Goal: Information Seeking & Learning: Compare options

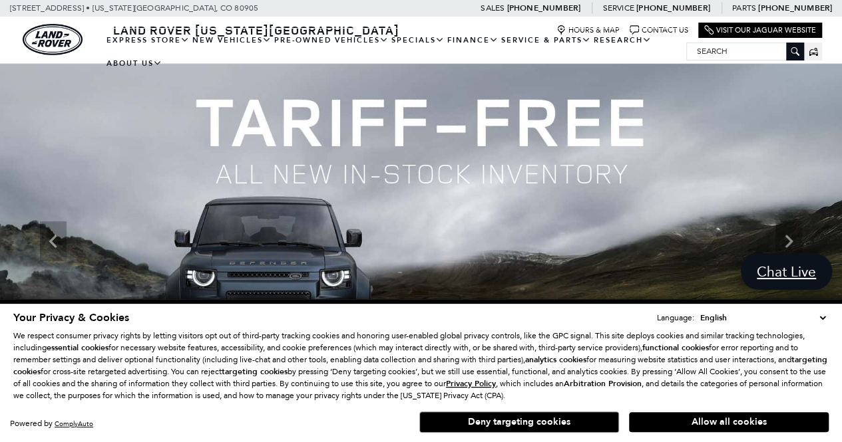
scroll to position [56, 0]
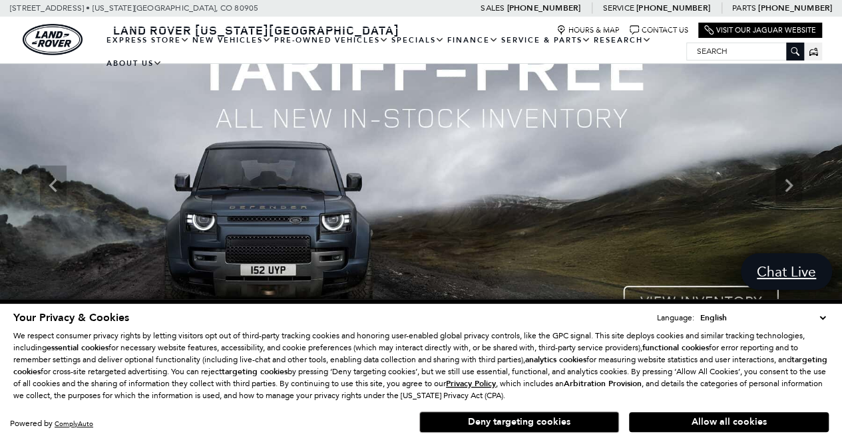
click at [825, 319] on select "English Spanish / Español English / United Kingdom Korean / 한국어 Vietnamese / Ti…" at bounding box center [763, 317] width 132 height 13
click at [715, 428] on button "Allow all cookies" at bounding box center [729, 423] width 200 height 20
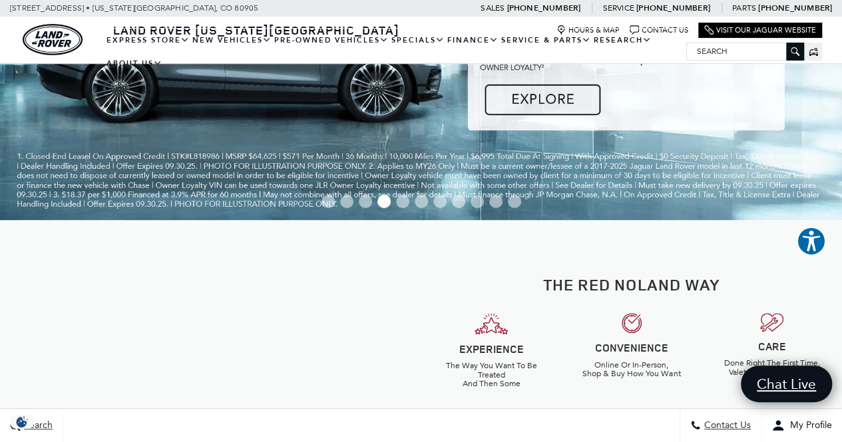
scroll to position [0, 0]
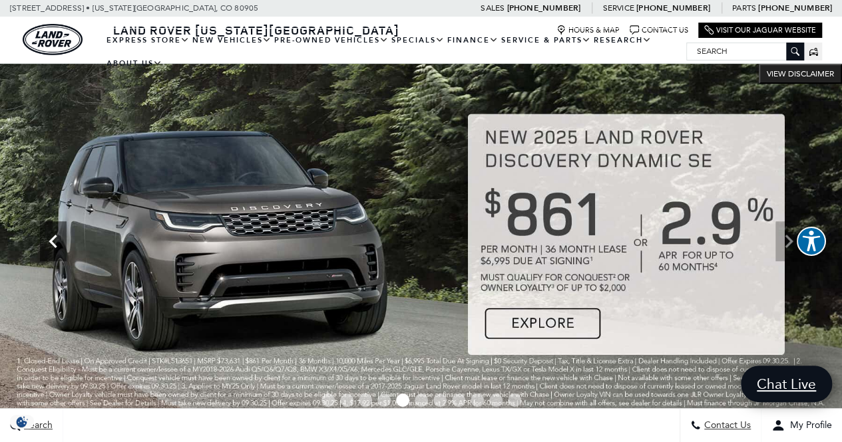
click at [55, 243] on icon "Previous" at bounding box center [53, 241] width 27 height 27
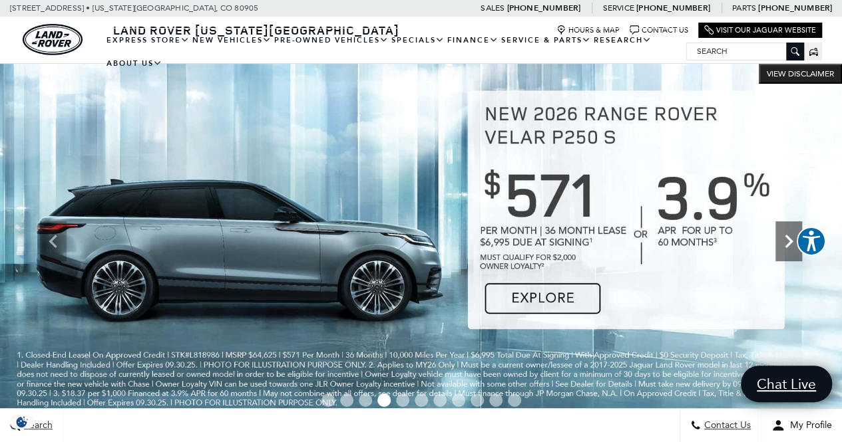
click at [795, 248] on icon "Next" at bounding box center [788, 241] width 27 height 27
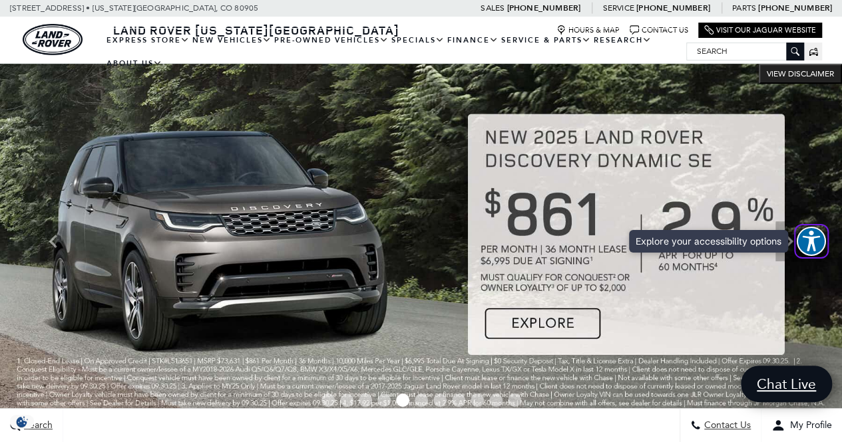
click at [798, 250] on span "Explore your accessibility options" at bounding box center [810, 241] width 29 height 29
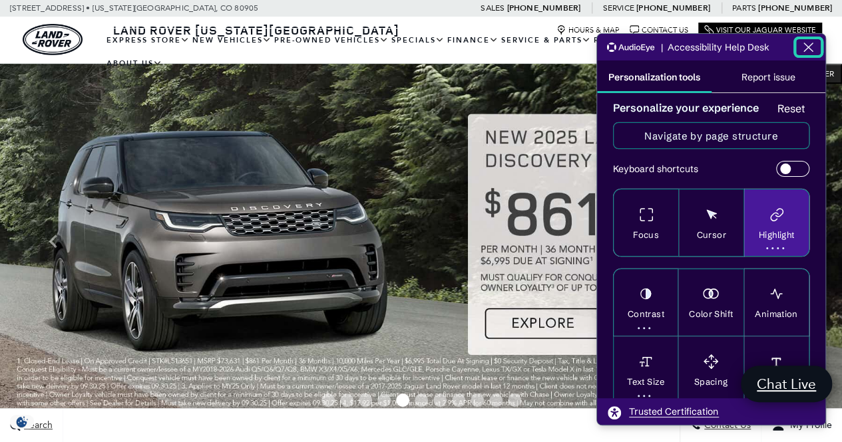
click at [791, 247] on button "Highlight . press y Options include highlight headings, links, buttons, or all …" at bounding box center [776, 223] width 65 height 68
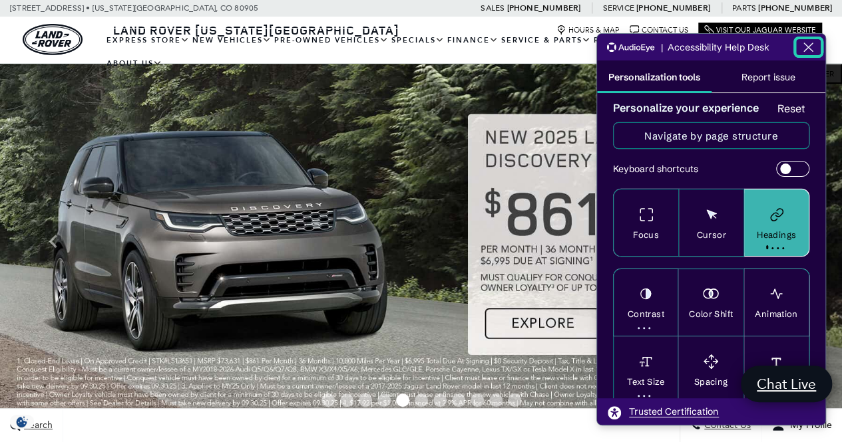
click at [512, 257] on img at bounding box center [421, 241] width 842 height 355
click at [361, 246] on img at bounding box center [421, 241] width 842 height 355
click at [804, 47] on icon "Close the AudioEye toolbar" at bounding box center [808, 47] width 16 height 16
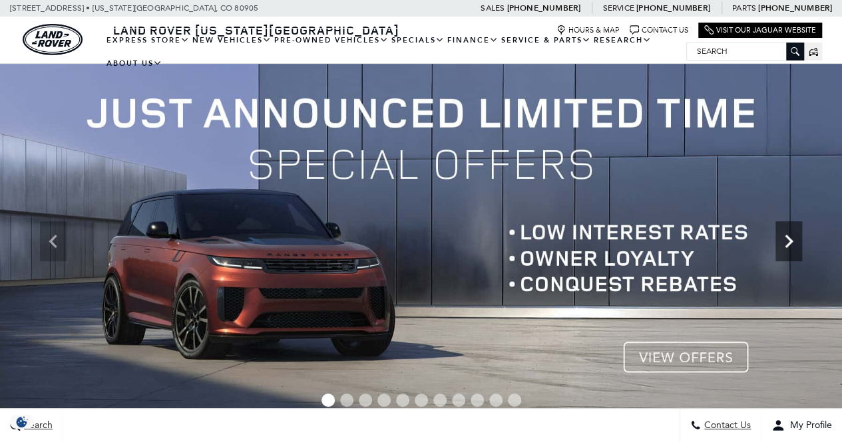
click at [785, 244] on icon "Next" at bounding box center [788, 241] width 27 height 27
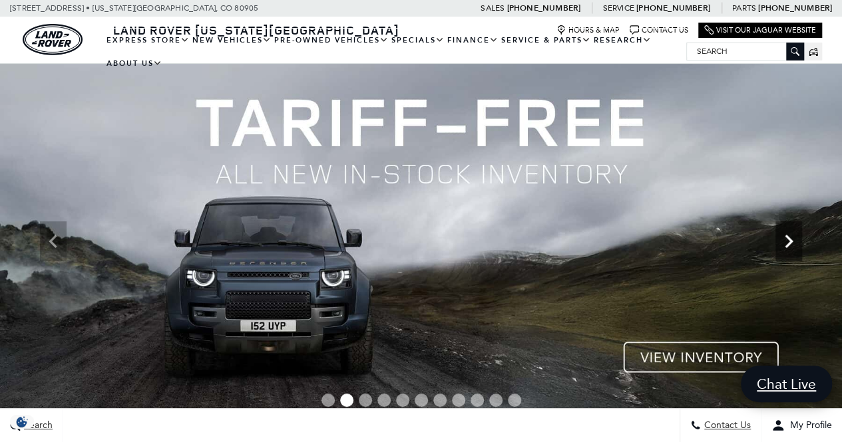
click at [790, 251] on icon "Next" at bounding box center [788, 241] width 27 height 27
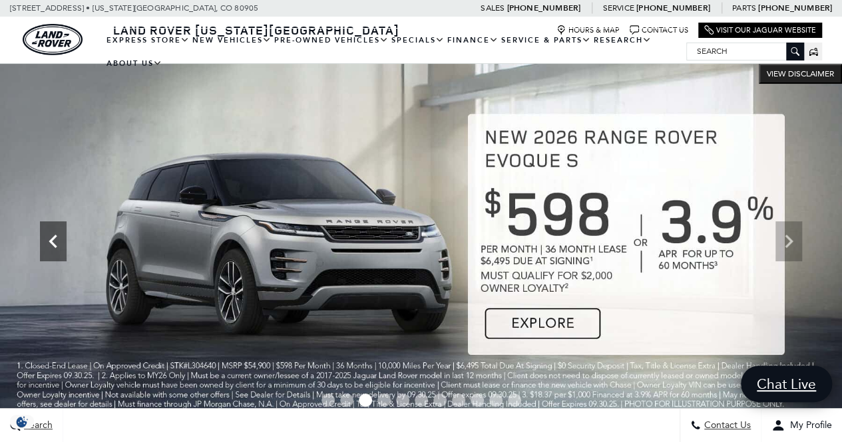
click at [55, 237] on icon "Previous" at bounding box center [53, 241] width 8 height 13
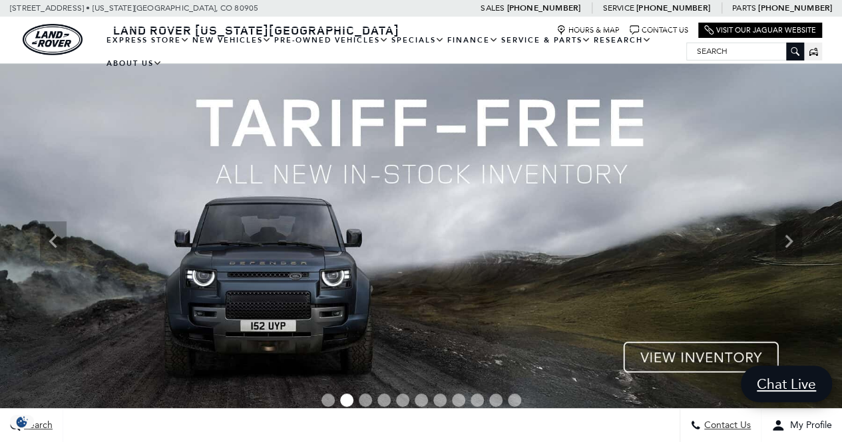
click at [677, 361] on img at bounding box center [421, 241] width 842 height 355
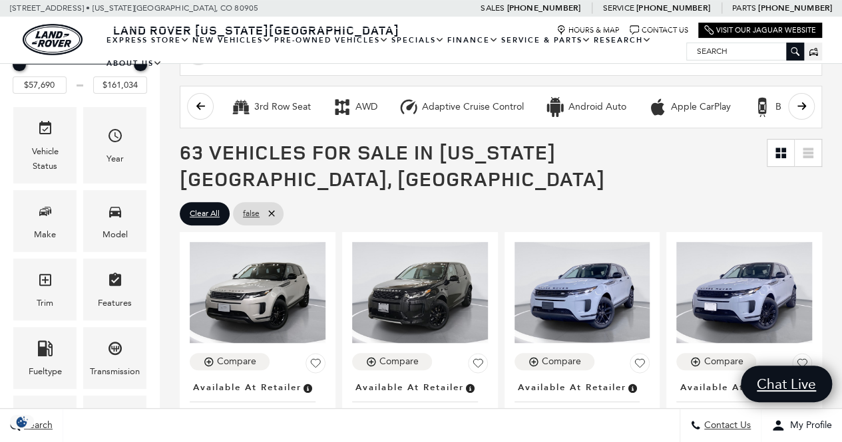
drag, startPoint x: 851, startPoint y: 46, endPoint x: 851, endPoint y: 61, distance: 14.6
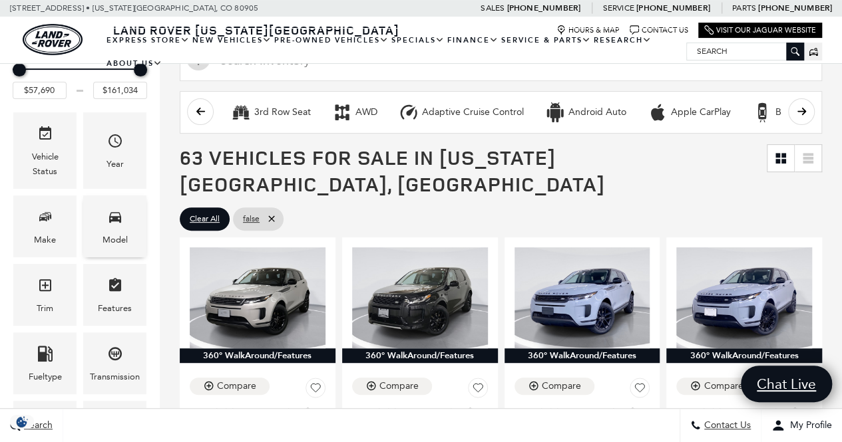
click at [118, 222] on icon "Model" at bounding box center [115, 217] width 16 height 16
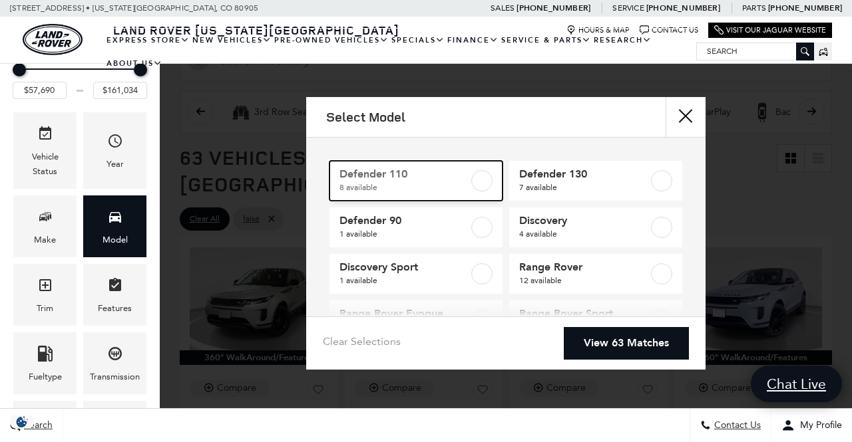
click at [478, 183] on label at bounding box center [481, 180] width 21 height 21
type input "$81,974"
type input "$125,234"
checkbox input "true"
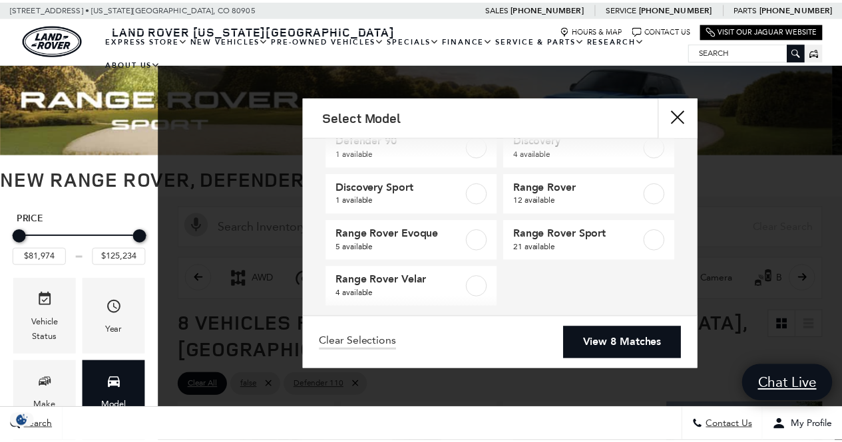
scroll to position [81, 0]
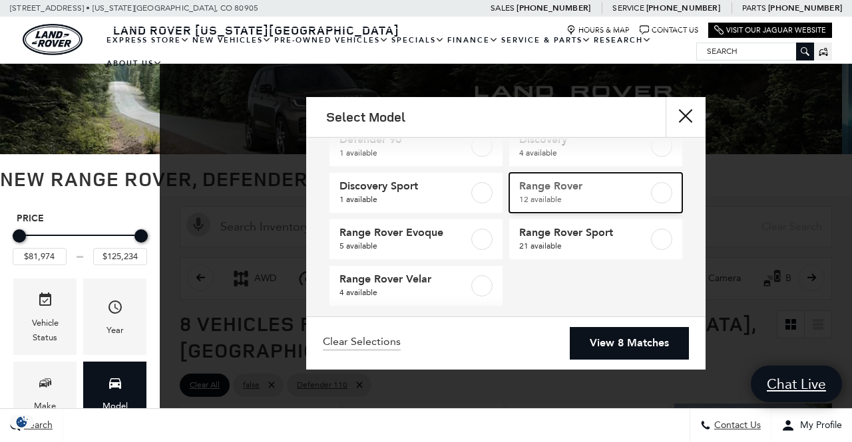
click at [655, 196] on label at bounding box center [661, 192] width 21 height 21
type input "$161,034"
checkbox input "true"
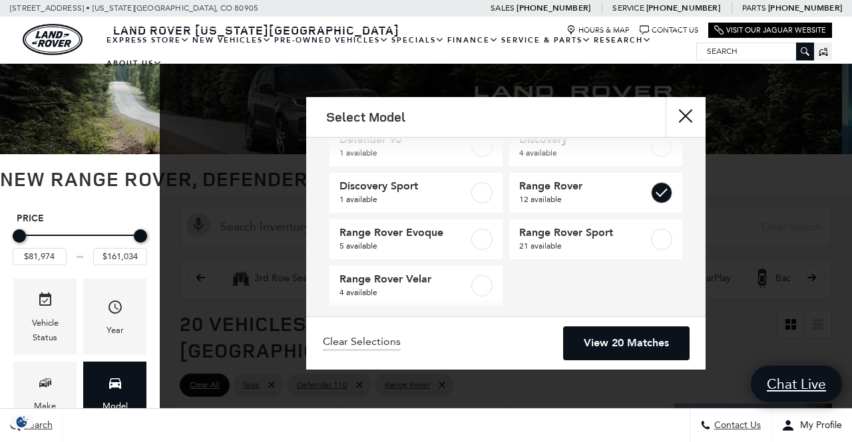
click at [629, 347] on link "View 20 Matches" at bounding box center [626, 343] width 125 height 33
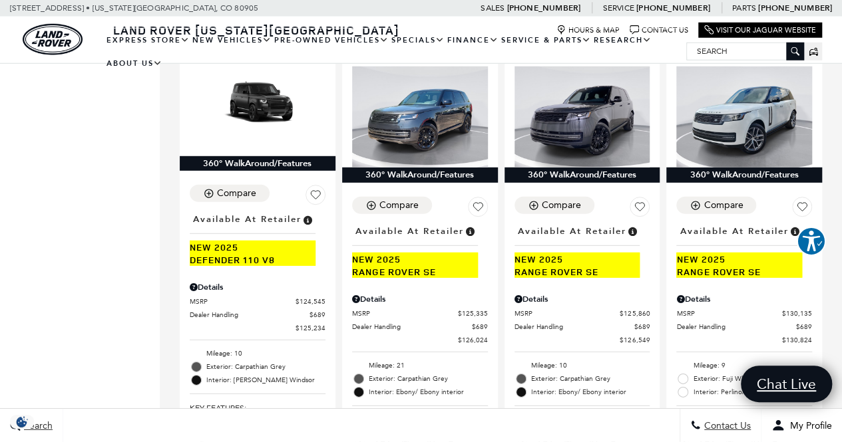
scroll to position [1839, 0]
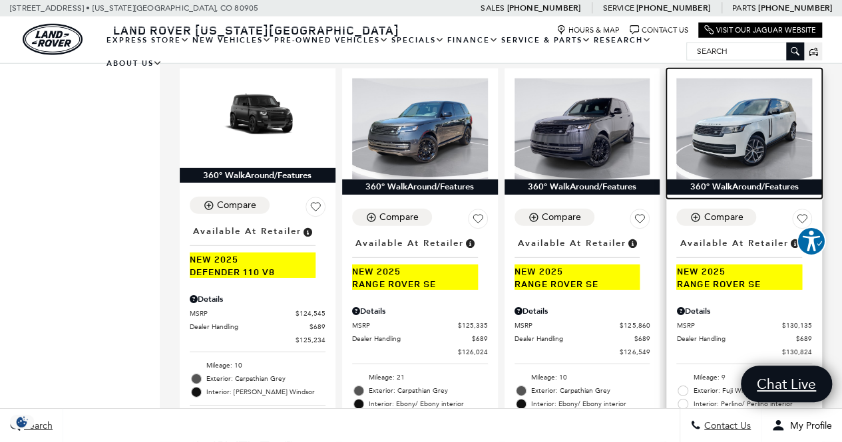
click at [768, 85] on img at bounding box center [744, 130] width 136 height 102
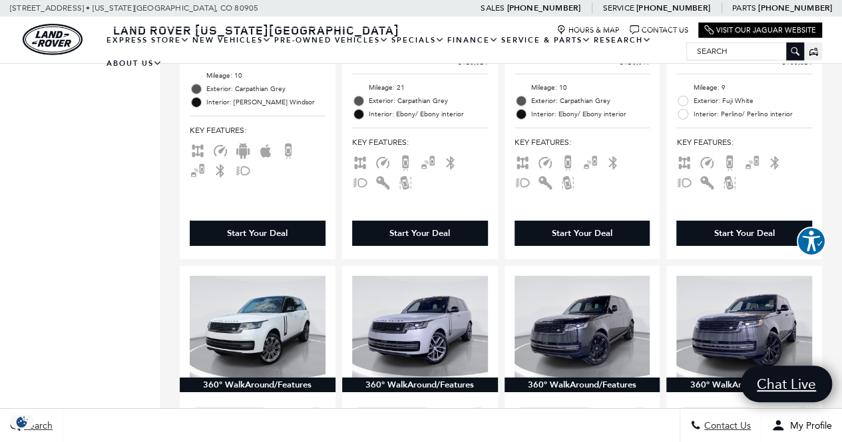
scroll to position [2164, 0]
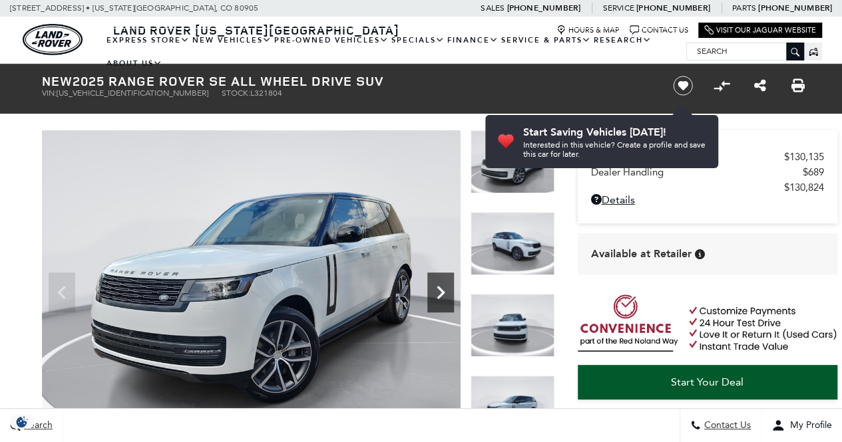
click at [451, 291] on icon "Next" at bounding box center [440, 292] width 27 height 27
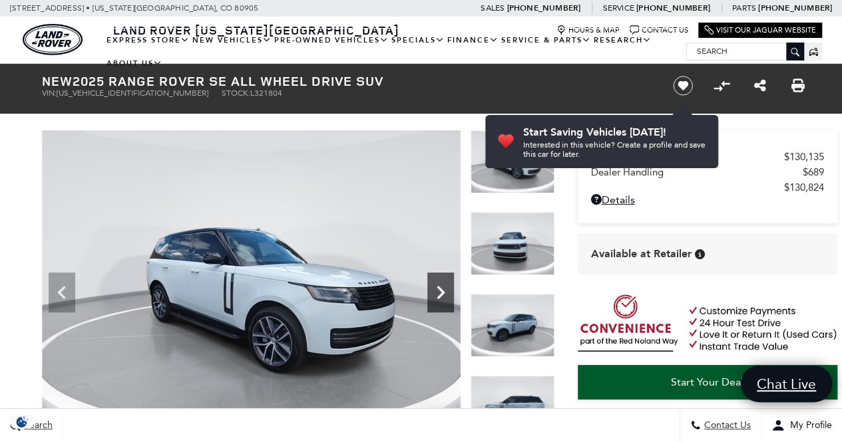
click at [451, 291] on icon "Next" at bounding box center [440, 292] width 27 height 27
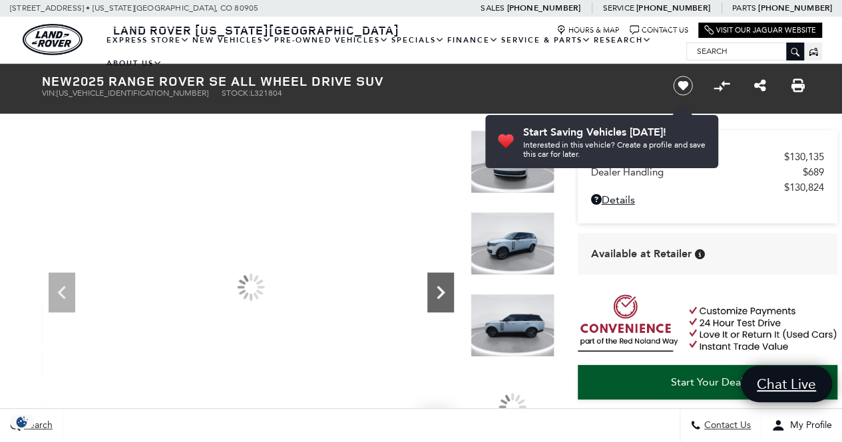
click at [451, 291] on icon "Next" at bounding box center [440, 292] width 27 height 27
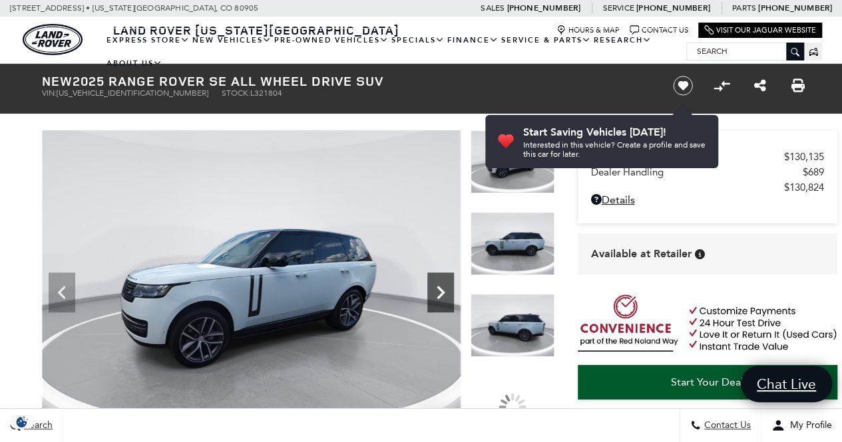
click at [452, 292] on icon "Next" at bounding box center [440, 292] width 27 height 27
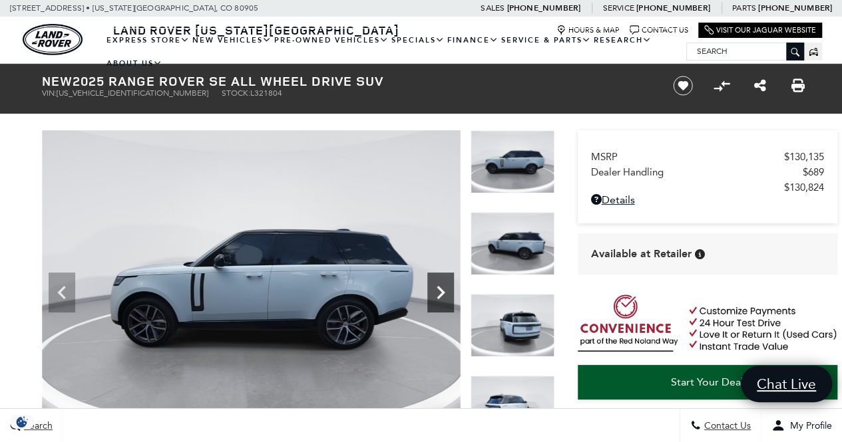
click at [452, 292] on icon "Next" at bounding box center [440, 292] width 27 height 27
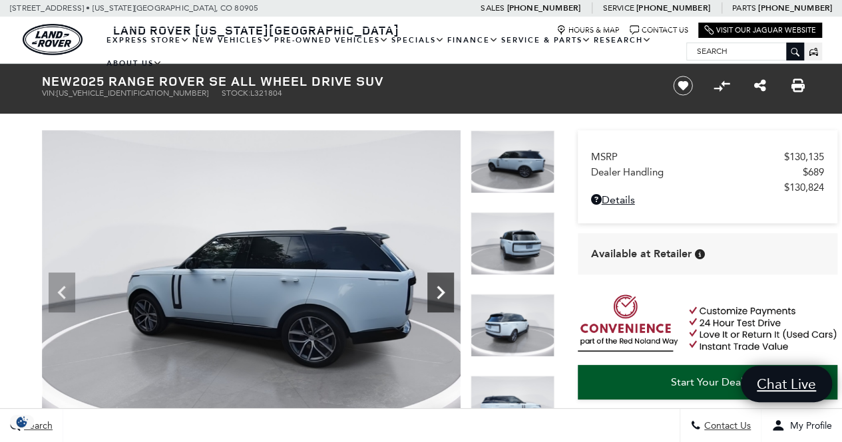
click at [452, 292] on icon "Next" at bounding box center [440, 292] width 27 height 27
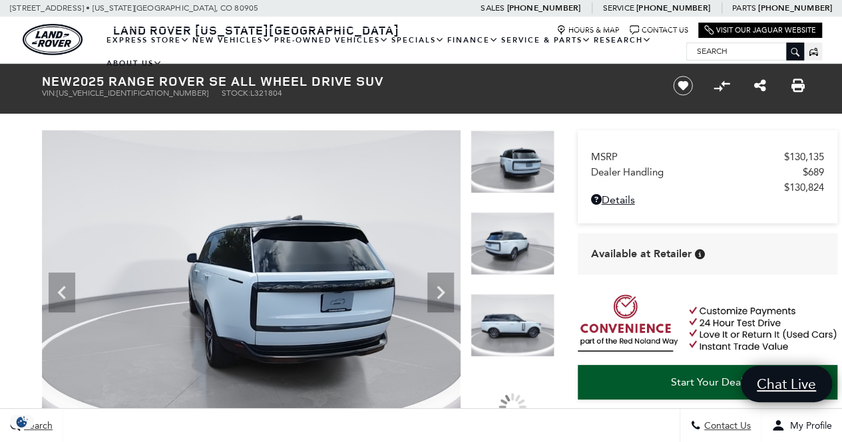
click at [104, 115] on section "New 2025 Range Rover SE All Wheel Drive SUV VIN: SALKP9FU9SA321804 Stock: L3218…" at bounding box center [421, 254] width 798 height 381
click at [397, 122] on section "New 2025 Range Rover SE All Wheel Drive SUV VIN: SALKP9FU9SA321804 Stock: L3218…" at bounding box center [421, 254] width 798 height 381
click at [92, 26] on div at bounding box center [52, 39] width 105 height 47
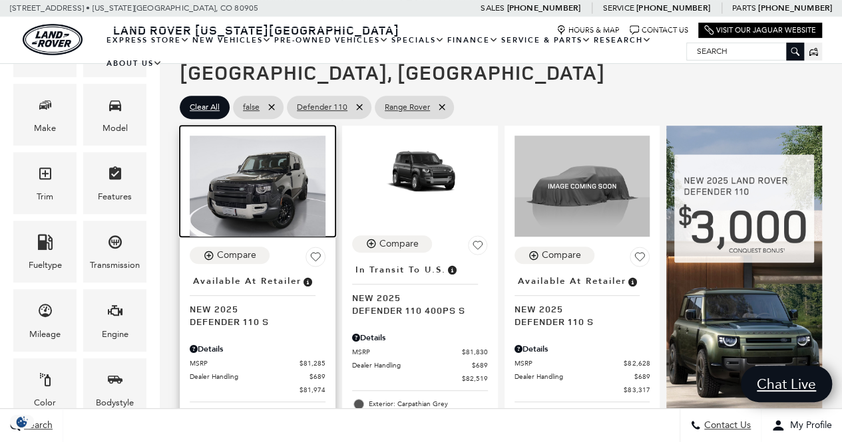
click at [274, 168] on img at bounding box center [258, 187] width 136 height 102
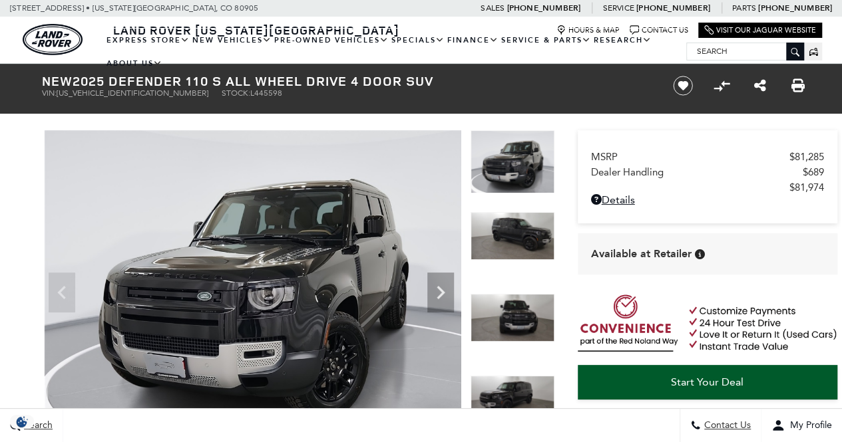
click at [323, 289] on img at bounding box center [253, 287] width 419 height 314
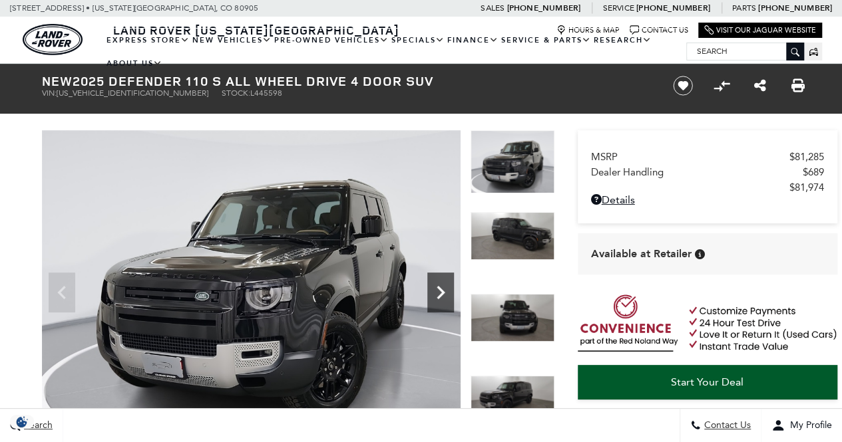
click at [440, 292] on icon "Next" at bounding box center [440, 292] width 27 height 27
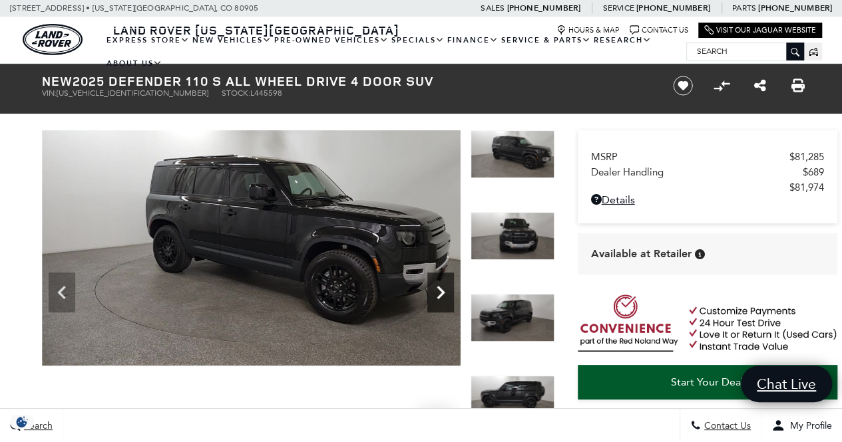
click at [439, 293] on icon "Next" at bounding box center [440, 292] width 27 height 27
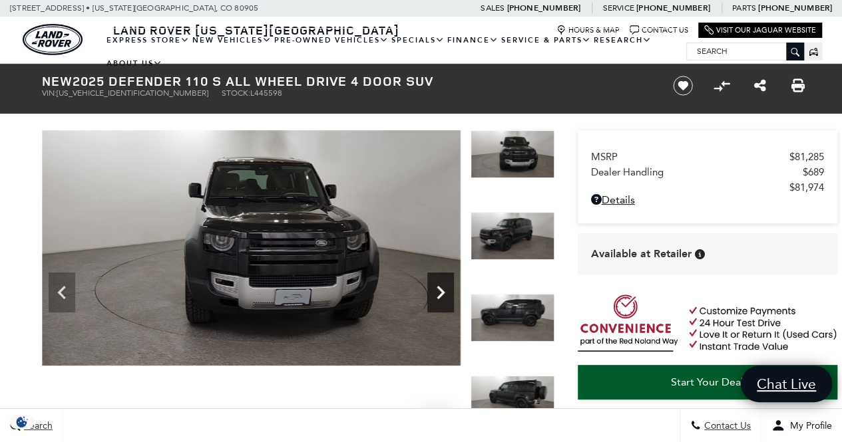
click at [439, 293] on icon "Next" at bounding box center [440, 292] width 27 height 27
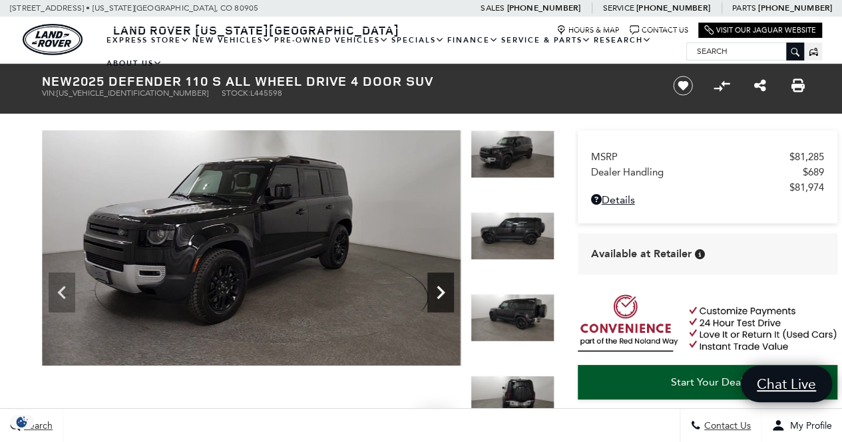
click at [439, 293] on icon "Next" at bounding box center [440, 292] width 27 height 27
